Goal: Navigation & Orientation: Find specific page/section

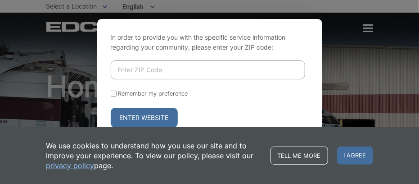
click at [155, 68] on input "Enter ZIP Code" at bounding box center [208, 69] width 195 height 19
click at [164, 66] on input "Enter ZIP Code" at bounding box center [208, 69] width 195 height 19
type input "92054"
click at [146, 121] on button "Enter Website" at bounding box center [144, 118] width 67 height 20
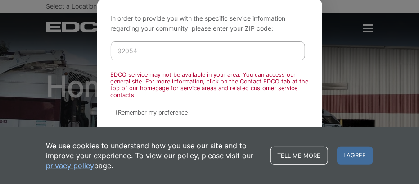
click at [339, 70] on div "In order to provide you with the specific service information regarding your co…" at bounding box center [209, 92] width 419 height 184
click at [352, 158] on span "I agree" at bounding box center [355, 155] width 36 height 18
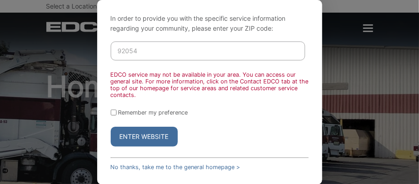
click at [136, 134] on button "Enter Website" at bounding box center [144, 137] width 67 height 20
click at [114, 111] on input "Remember my preference" at bounding box center [114, 112] width 6 height 6
checkbox input "true"
click at [139, 132] on button "Enter Website" at bounding box center [144, 137] width 67 height 20
click at [158, 166] on link "No thanks, take me to the general homepage >" at bounding box center [176, 166] width 130 height 7
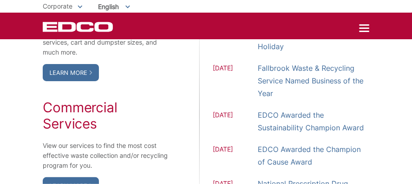
scroll to position [765, 0]
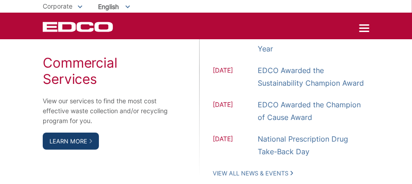
click at [78, 137] on link "Learn More" at bounding box center [71, 140] width 56 height 17
